Goal: Information Seeking & Learning: Find contact information

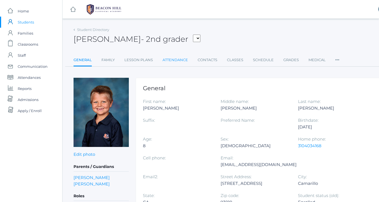
click at [179, 60] on link "Attendance" at bounding box center [175, 59] width 25 height 11
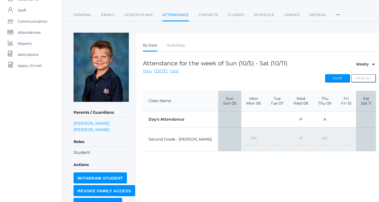
scroll to position [47, 0]
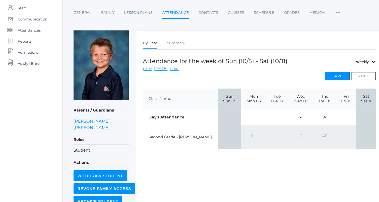
click at [11, 110] on div "icons/ui/navigation/home Created with Sketch. Home icons/user/plain Created wit…" at bounding box center [31, 90] width 62 height 274
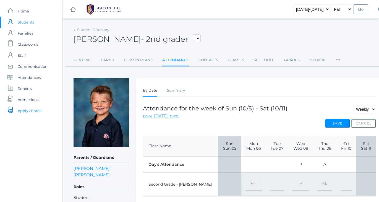
scroll to position [0, 0]
click at [251, 42] on div "[PERSON_NAME] - 2nd grader [PERSON_NAME], [PERSON_NAME], [PERSON_NAME], [PERSON…" at bounding box center [229, 36] width 310 height 20
click at [239, 38] on div "[PERSON_NAME] - 2nd grader [PERSON_NAME], [PERSON_NAME], [PERSON_NAME], [PERSON…" at bounding box center [229, 36] width 310 height 20
click at [233, 37] on div "[PERSON_NAME] - 2nd grader [PERSON_NAME], [PERSON_NAME], [PERSON_NAME], [PERSON…" at bounding box center [229, 36] width 310 height 20
click at [225, 31] on div "[PERSON_NAME] - 2nd grader [PERSON_NAME], [PERSON_NAME], [PERSON_NAME], [PERSON…" at bounding box center [229, 36] width 310 height 20
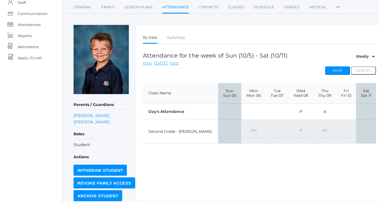
scroll to position [54, 0]
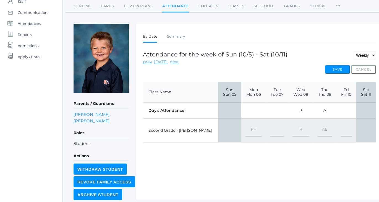
click at [269, 167] on div "By Date Summary By Date Summary Attendance for the week of Sun (10/5) - Sat (10…" at bounding box center [260, 112] width 248 height 176
click at [253, 159] on div "By Date Summary By Date Summary Attendance for the week of Sun (10/5) - Sat (10…" at bounding box center [260, 112] width 248 height 176
click at [250, 157] on div "By Date Summary By Date Summary Attendance for the week of Sun (10/5) - Sat (10…" at bounding box center [260, 112] width 248 height 176
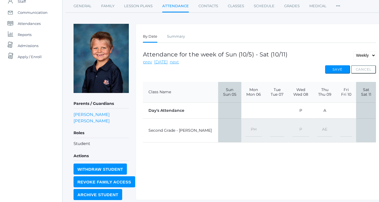
click at [250, 157] on div "By Date Summary By Date Summary Attendance for the week of Sun (10/5) - Sat (10…" at bounding box center [260, 112] width 248 height 176
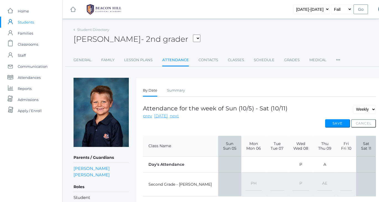
scroll to position [0, 0]
click at [33, 46] on span "Classrooms" at bounding box center [28, 44] width 20 height 11
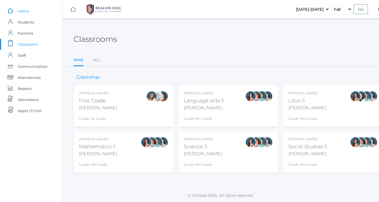
click at [24, 11] on span "Home" at bounding box center [23, 11] width 11 height 11
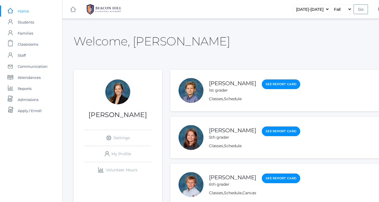
click at [266, 35] on div "Welcome, [PERSON_NAME]" at bounding box center [229, 38] width 310 height 25
click at [24, 20] on span "Students" at bounding box center [26, 22] width 16 height 11
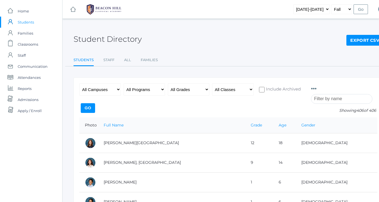
click at [322, 96] on input "search" at bounding box center [341, 99] width 61 height 10
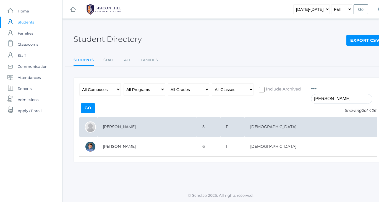
type input "[PERSON_NAME]"
click at [119, 125] on td "[PERSON_NAME]" at bounding box center [147, 127] width 100 height 20
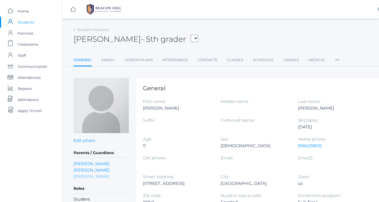
click at [94, 177] on link "Nicole Tesoro" at bounding box center [92, 176] width 36 height 6
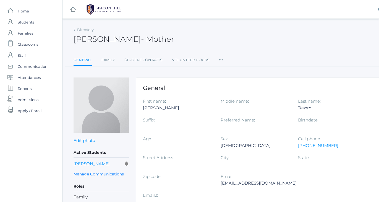
click at [312, 39] on div "Nicole Tesoro - Mother Nicole Tesoro Mother" at bounding box center [229, 36] width 310 height 20
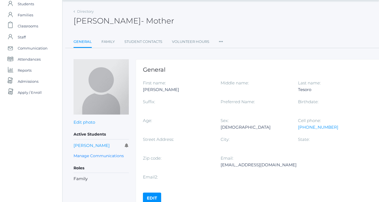
scroll to position [14, 0]
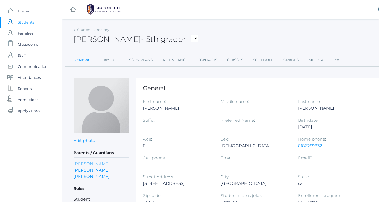
click at [89, 163] on link "Randi Ferris" at bounding box center [92, 163] width 36 height 6
